Goal: Check status

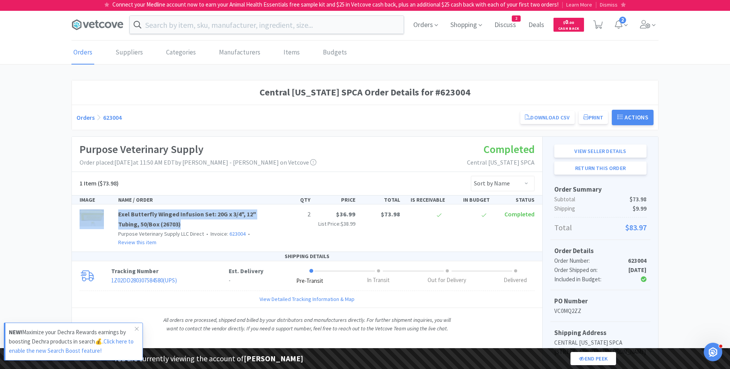
drag, startPoint x: 114, startPoint y: 210, endPoint x: 197, endPoint y: 224, distance: 84.1
click at [197, 224] on div "Exel Butterfly Winged Infusion Set: 20G x 3/4", 12" Tubing, 50/Box (26703) Purp…" at bounding box center [306, 227] width 461 height 37
copy div "Exel Butterfly Winged Infusion Set: 20G x 3/4", 12" Tubing, 50/Box (26703)"
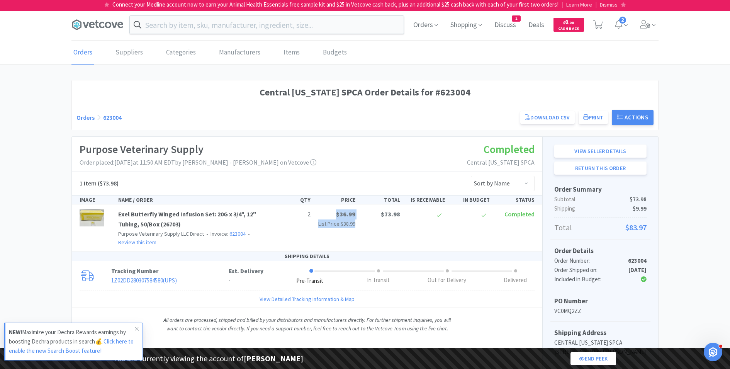
drag, startPoint x: 331, startPoint y: 211, endPoint x: 358, endPoint y: 211, distance: 27.0
click at [358, 211] on div "2 $36.99 List Price: $38.99 $73.98 Completed" at bounding box center [403, 218] width 269 height 19
click at [358, 212] on div "$73.98" at bounding box center [380, 214] width 45 height 10
drag, startPoint x: 338, startPoint y: 212, endPoint x: 355, endPoint y: 212, distance: 17.0
click at [355, 212] on span "$36.99" at bounding box center [345, 214] width 19 height 8
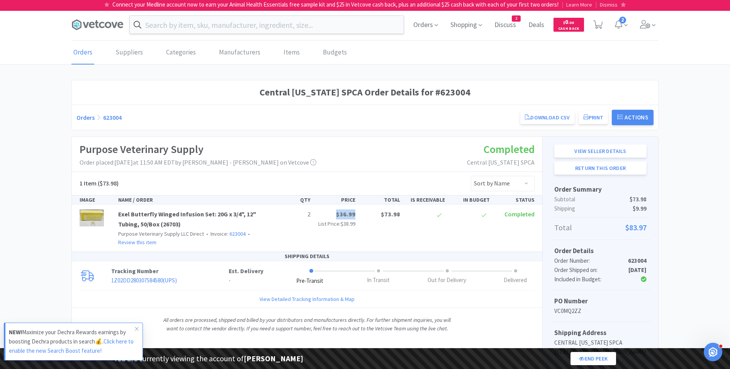
copy span "$36.99"
drag, startPoint x: 630, startPoint y: 207, endPoint x: 650, endPoint y: 207, distance: 19.7
click at [650, 207] on div "Order Summary Subtotal $73.98 Shipping $9.99 Total $83.97" at bounding box center [600, 208] width 100 height 61
drag, startPoint x: 633, startPoint y: 205, endPoint x: 645, endPoint y: 206, distance: 12.0
click at [645, 206] on span "$9.99" at bounding box center [639, 208] width 14 height 9
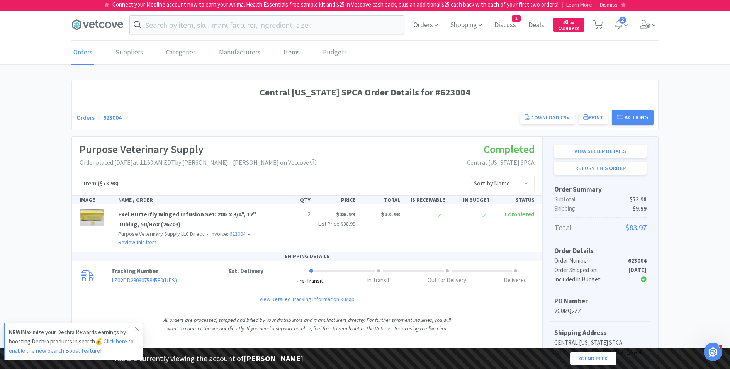
click at [445, 92] on h1 "Central [US_STATE] SPCA Order Details for #623004" at bounding box center [364, 92] width 577 height 15
copy h1 "623004"
